Goal: Find specific page/section: Find specific page/section

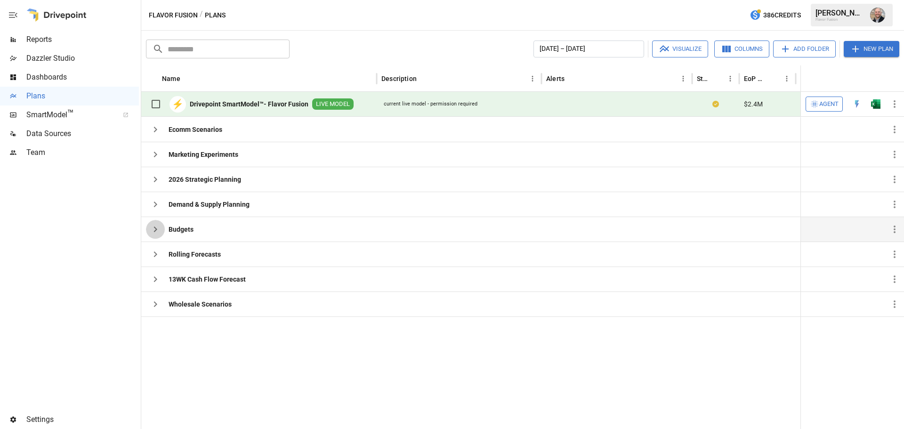
drag, startPoint x: 153, startPoint y: 226, endPoint x: 174, endPoint y: 232, distance: 22.1
click at [153, 227] on icon "button" at bounding box center [155, 229] width 11 height 11
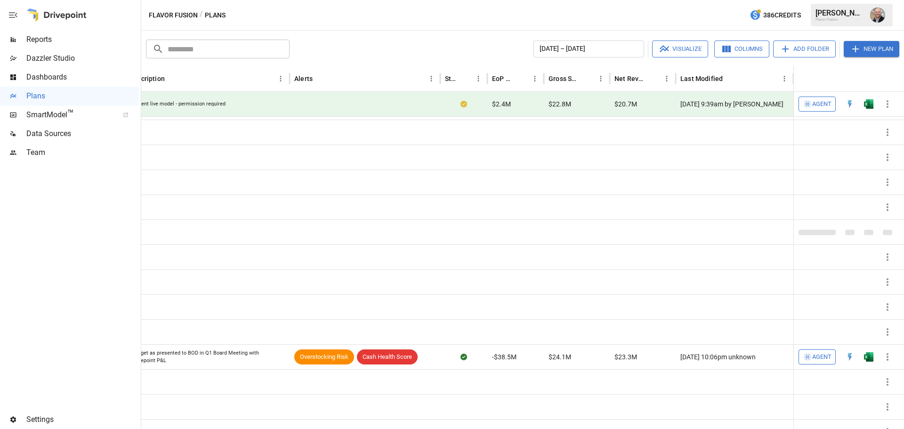
scroll to position [47, 0]
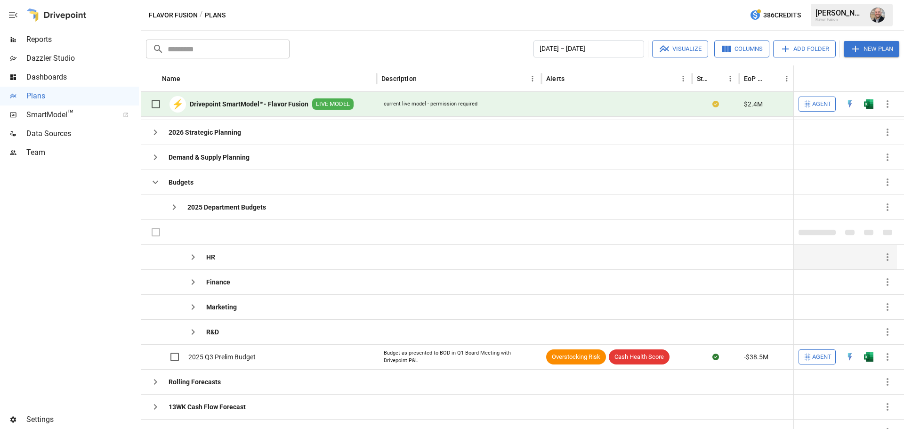
click at [197, 259] on icon "button" at bounding box center [192, 256] width 11 height 11
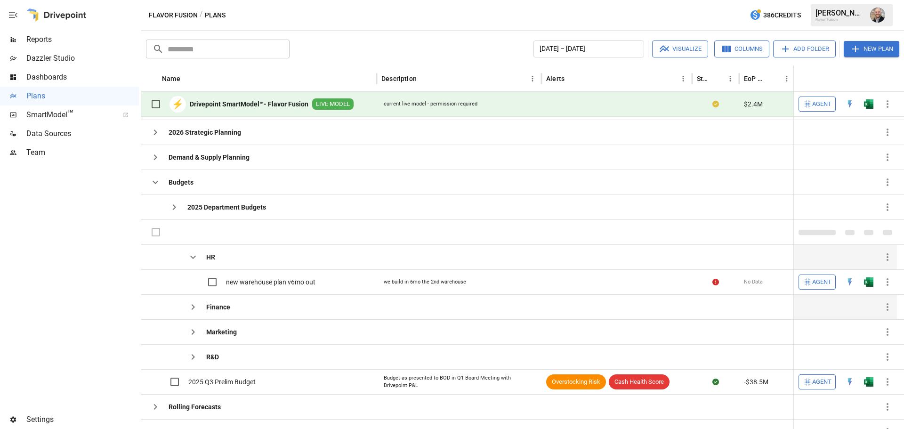
click at [193, 312] on icon "button" at bounding box center [192, 306] width 11 height 11
click at [192, 332] on icon "button" at bounding box center [192, 331] width 11 height 11
click at [191, 357] on icon "button" at bounding box center [192, 356] width 11 height 11
click at [870, 283] on img "Open in Excel" at bounding box center [868, 281] width 9 height 9
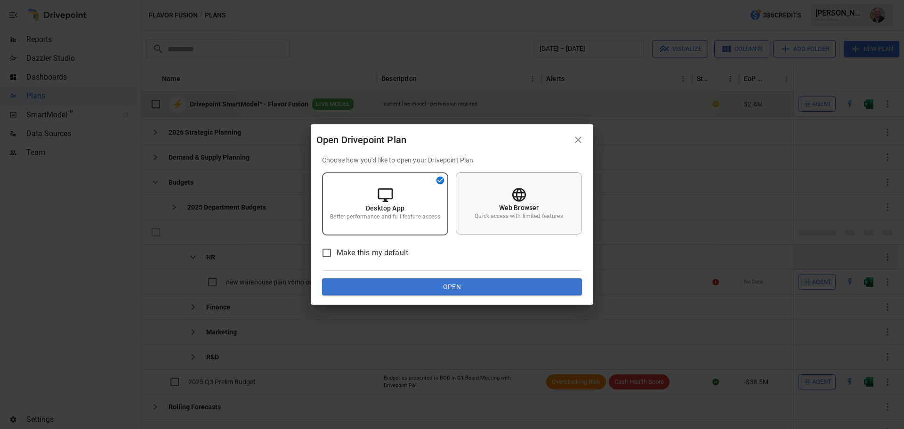
click at [553, 199] on div "Web Browser Quick access with limited features" at bounding box center [519, 203] width 126 height 62
click at [519, 289] on button "Open" at bounding box center [452, 286] width 260 height 17
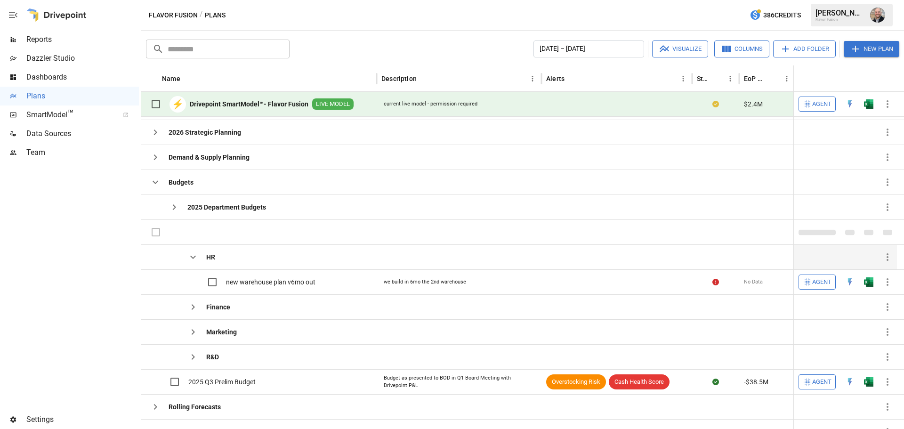
click at [201, 267] on div "HR" at bounding box center [180, 257] width 69 height 24
click at [196, 262] on icon "button" at bounding box center [192, 256] width 11 height 11
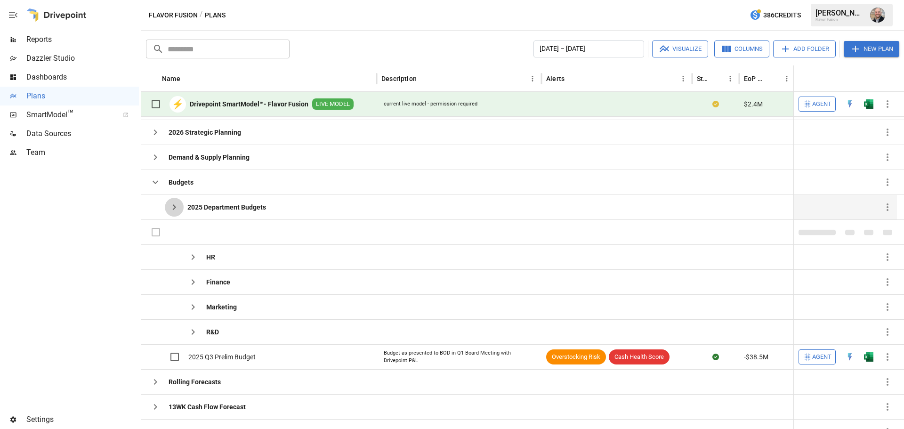
click at [167, 210] on button "button" at bounding box center [174, 207] width 19 height 19
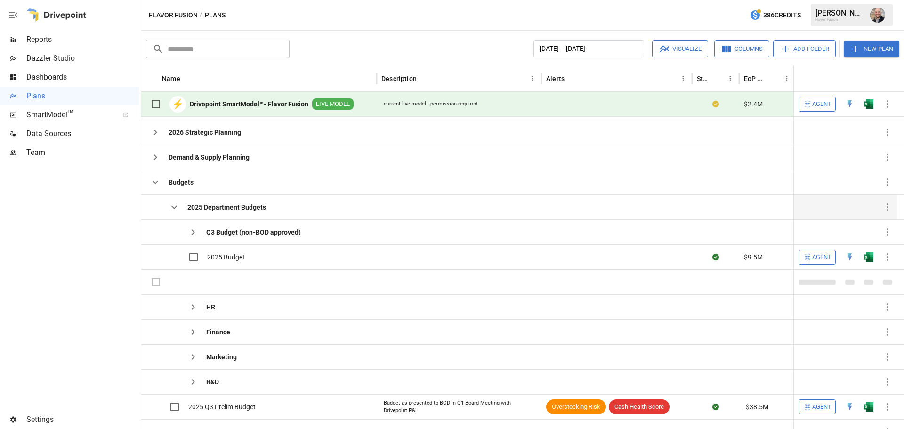
click at [169, 206] on icon "button" at bounding box center [174, 207] width 11 height 11
